Goal: Submit feedback/report problem

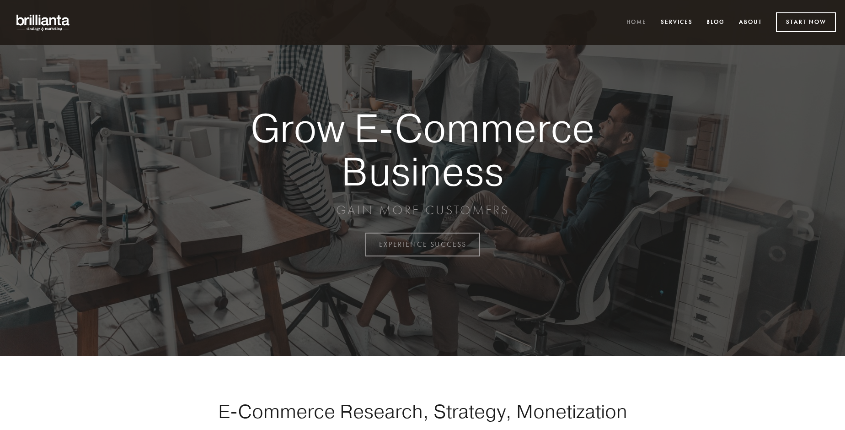
scroll to position [2398, 0]
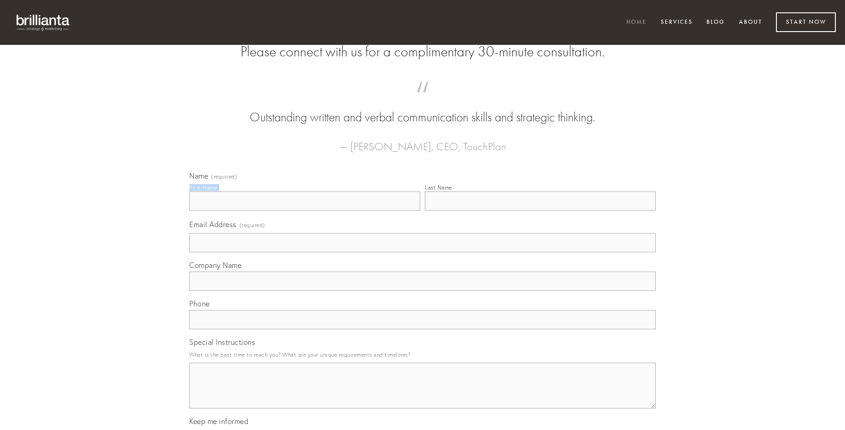
type input "[PERSON_NAME]"
click at [540, 210] on input "Last Name" at bounding box center [540, 200] width 231 height 19
type input "[PERSON_NAME]"
click at [423, 252] on input "Email Address (required)" at bounding box center [422, 242] width 467 height 19
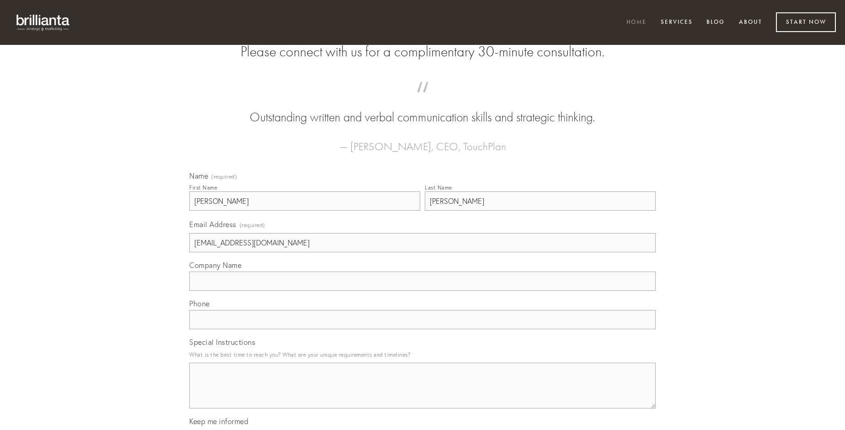
type input "[EMAIL_ADDRESS][DOMAIN_NAME]"
click at [423, 290] on input "Company Name" at bounding box center [422, 280] width 467 height 19
type input "suffoco"
click at [423, 329] on input "text" at bounding box center [422, 319] width 467 height 19
click at [423, 393] on textarea "Special Instructions" at bounding box center [422, 385] width 467 height 46
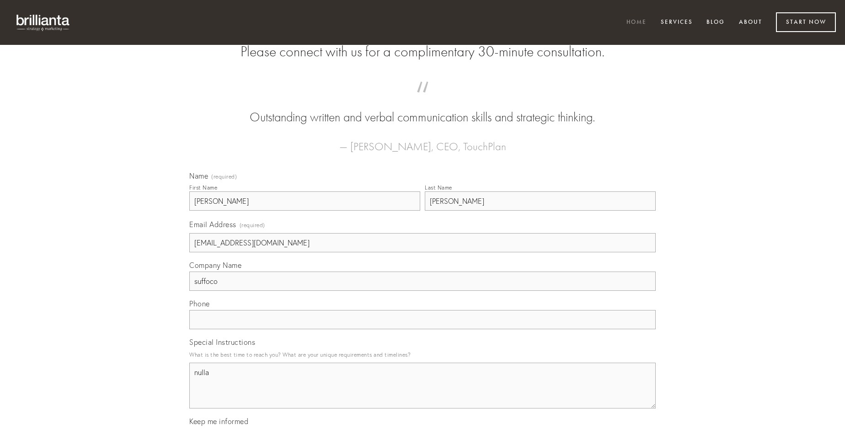
type textarea "nulla"
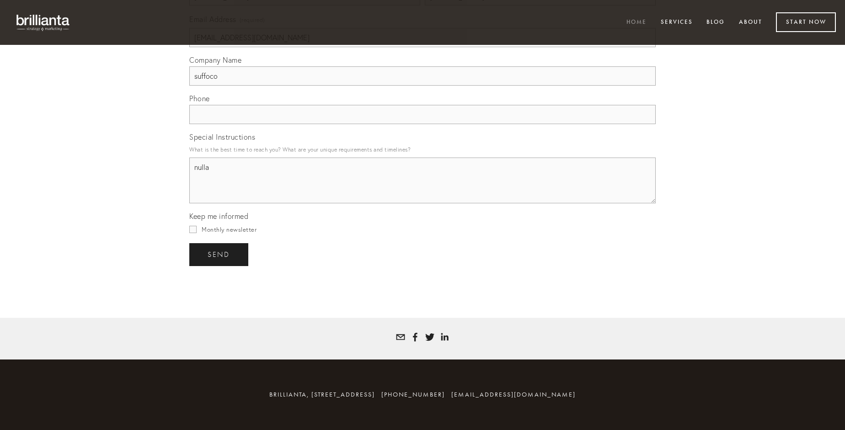
click at [220, 254] on span "send" at bounding box center [219, 254] width 22 height 8
